Goal: Information Seeking & Learning: Learn about a topic

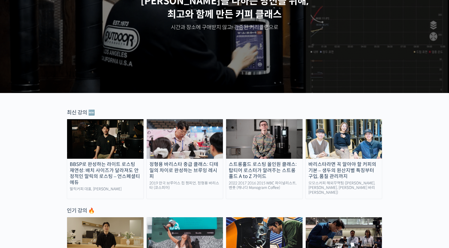
scroll to position [96, 0]
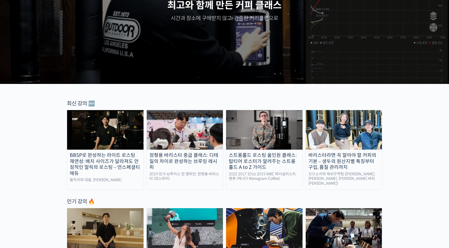
click at [180, 120] on img at bounding box center [185, 130] width 76 height 40
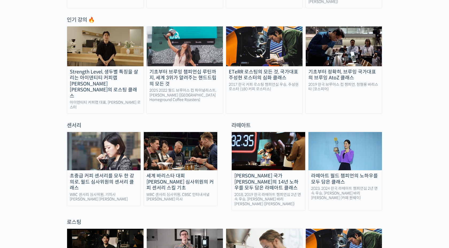
scroll to position [280, 0]
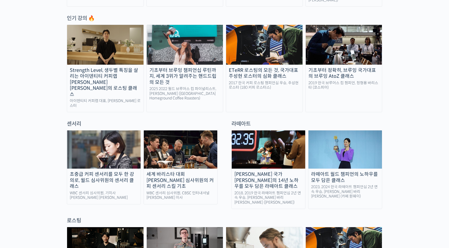
click at [205, 59] on img at bounding box center [185, 45] width 76 height 40
